Goal: Find specific page/section: Find specific page/section

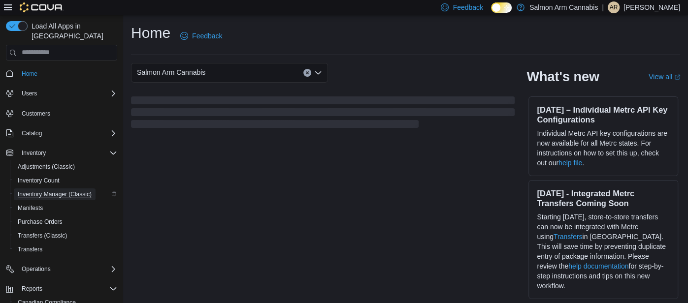
click at [41, 191] on span "Inventory Manager (Classic)" at bounding box center [55, 195] width 74 height 8
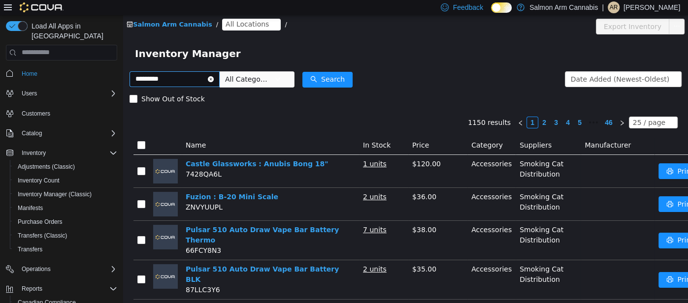
type input "*********"
